Goal: Task Accomplishment & Management: Use online tool/utility

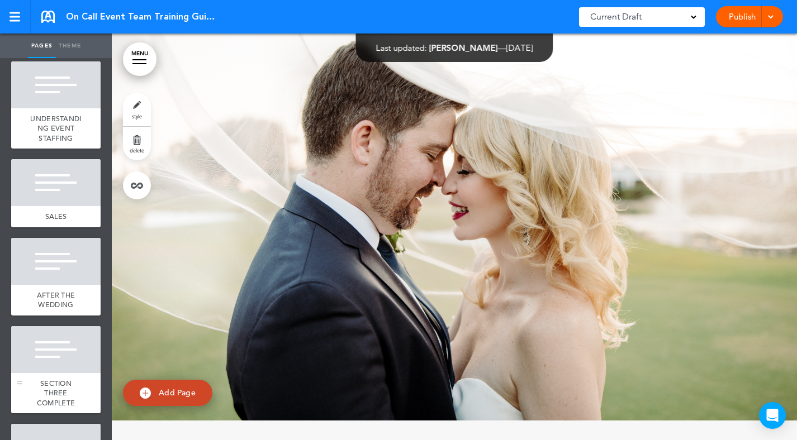
scroll to position [6671, 0]
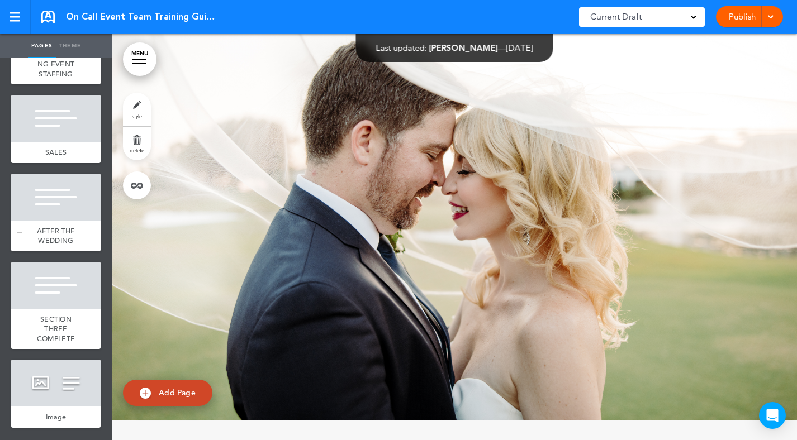
click at [61, 225] on div "AFTER THE WEDDING" at bounding box center [55, 236] width 89 height 31
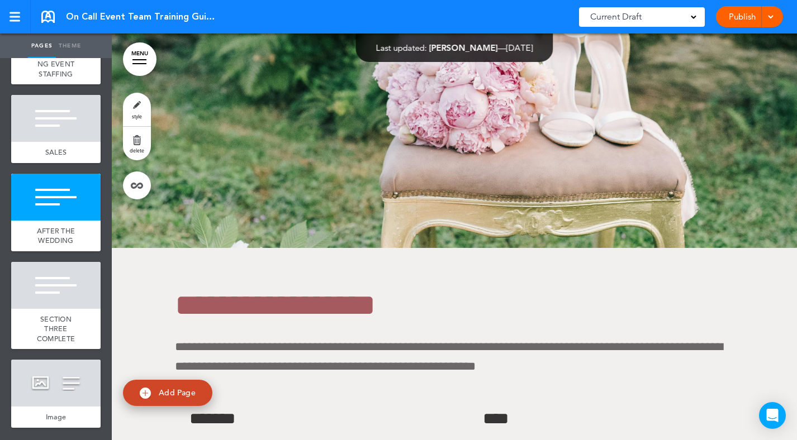
scroll to position [58510, 0]
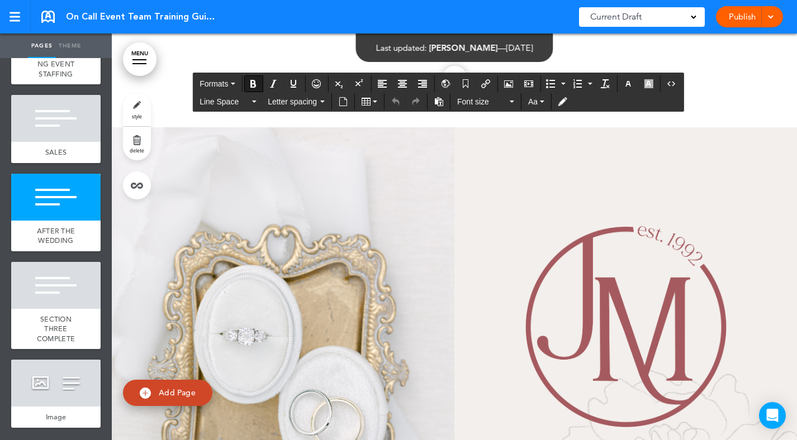
scroll to position [59176, 0]
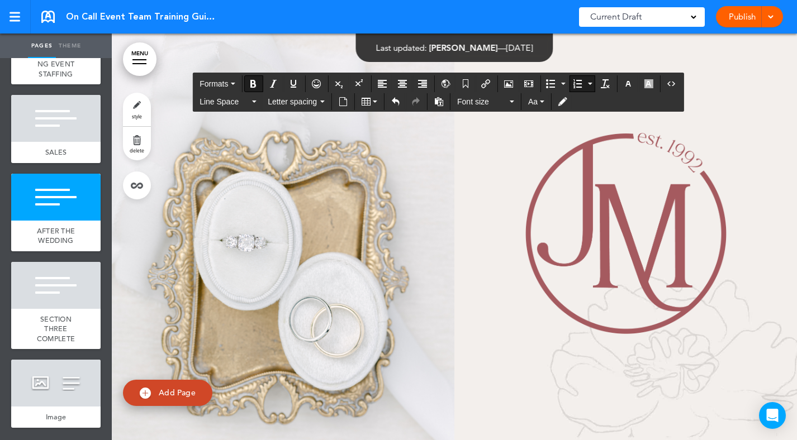
drag, startPoint x: 318, startPoint y: 259, endPoint x: 220, endPoint y: 232, distance: 101.8
drag, startPoint x: 287, startPoint y: 253, endPoint x: 191, endPoint y: 236, distance: 97.5
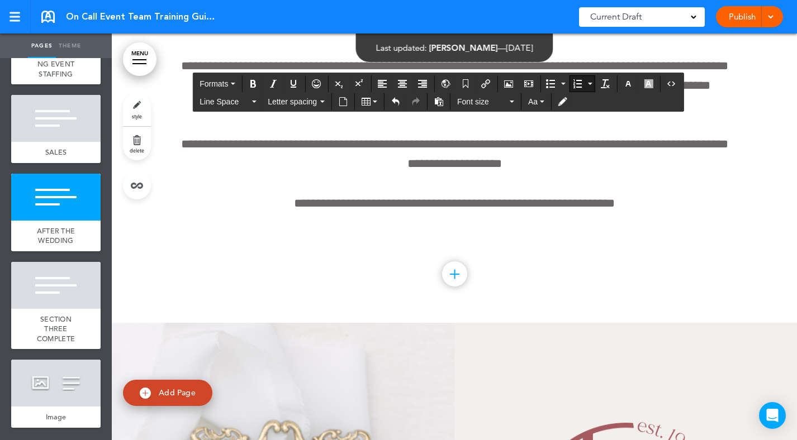
scroll to position [58908, 0]
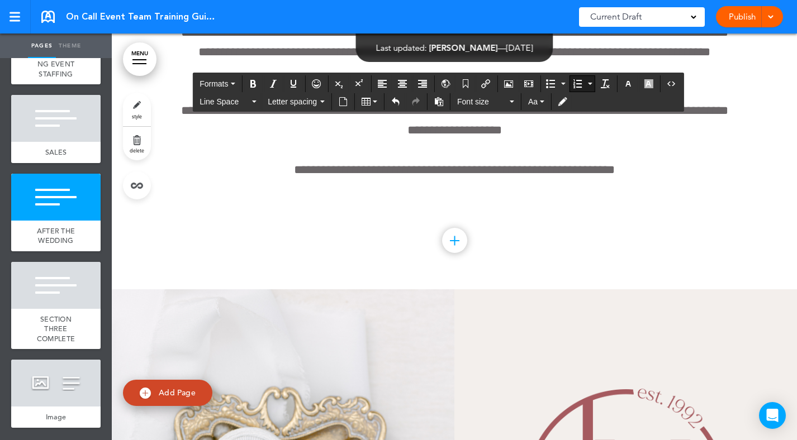
drag, startPoint x: 607, startPoint y: 244, endPoint x: 583, endPoint y: 244, distance: 23.5
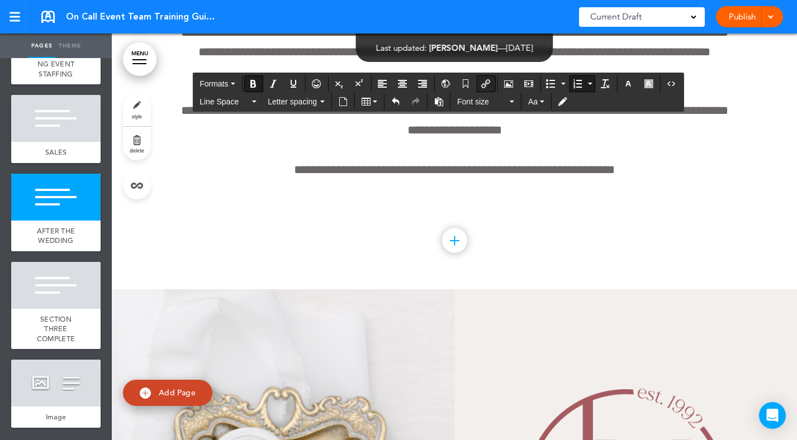
click at [490, 85] on icon "Insert/edit airmason link" at bounding box center [485, 83] width 9 height 9
type input "****"
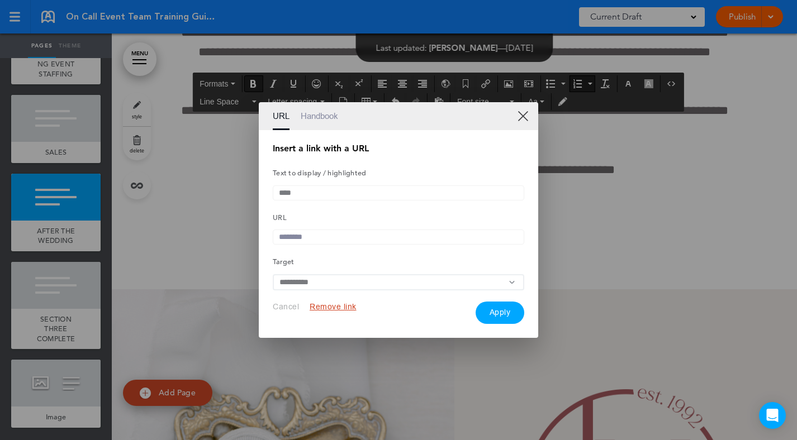
click at [325, 241] on input "text" at bounding box center [398, 237] width 251 height 15
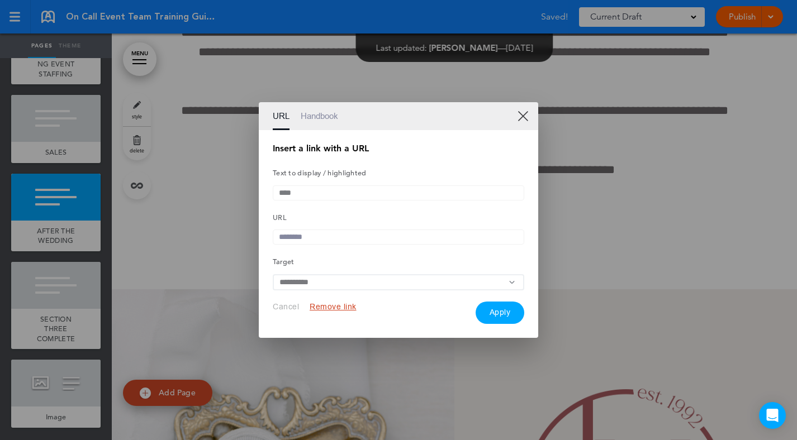
paste input "**********"
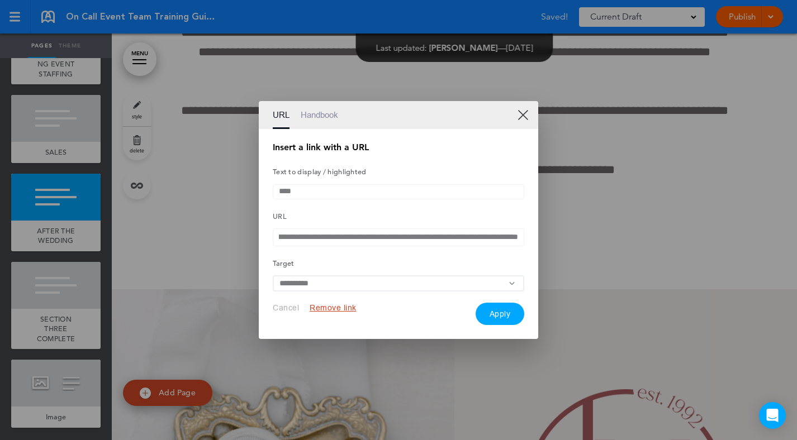
type input "**********"
click at [507, 321] on button "Apply" at bounding box center [499, 314] width 49 height 22
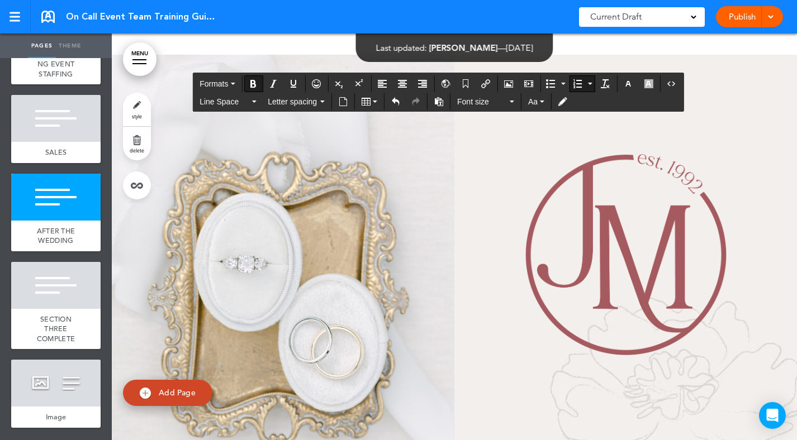
scroll to position [59149, 0]
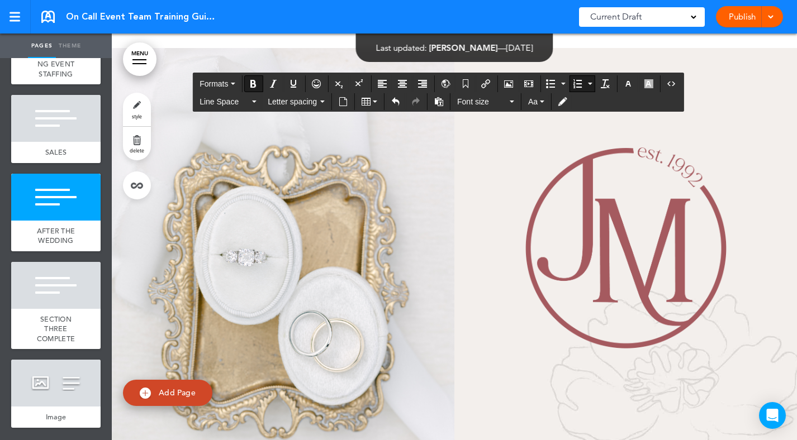
drag, startPoint x: 304, startPoint y: 275, endPoint x: 190, endPoint y: 273, distance: 114.0
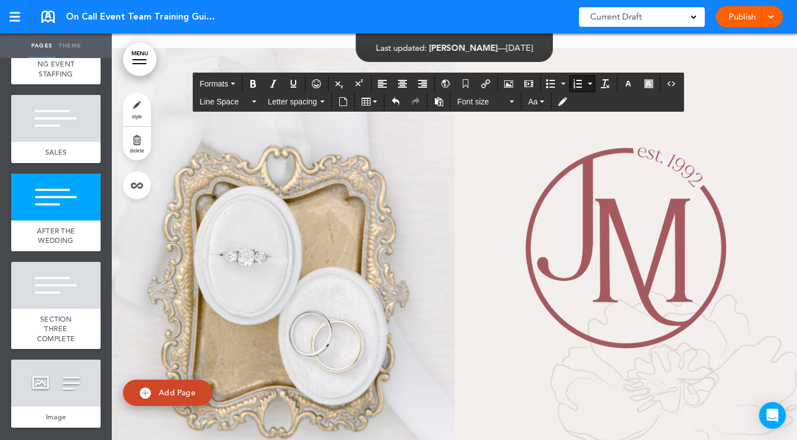
drag, startPoint x: 377, startPoint y: 277, endPoint x: 365, endPoint y: 277, distance: 11.7
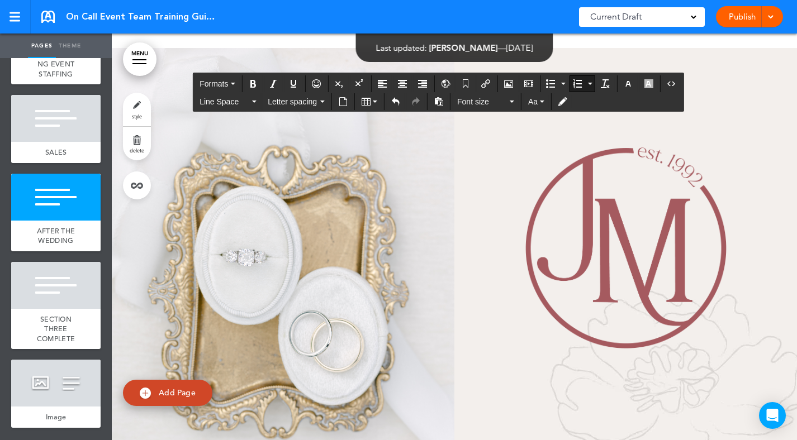
drag, startPoint x: 633, startPoint y: 298, endPoint x: 284, endPoint y: 294, distance: 348.6
